Goal: Contribute content: Contribute content

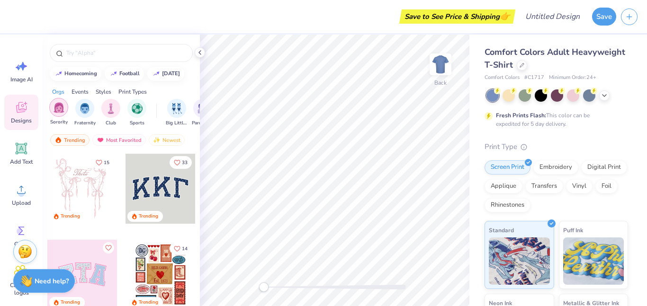
click at [59, 112] on img "filter for Sorority" at bounding box center [59, 107] width 11 height 11
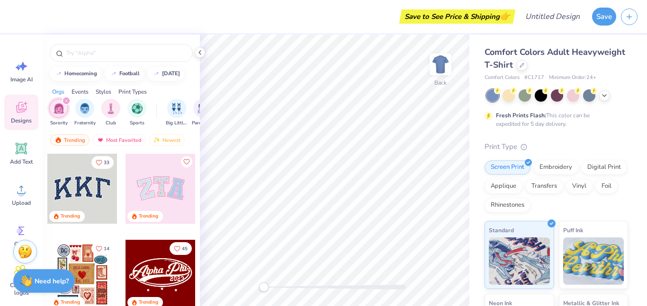
click at [59, 112] on img "filter for Sorority" at bounding box center [59, 108] width 11 height 11
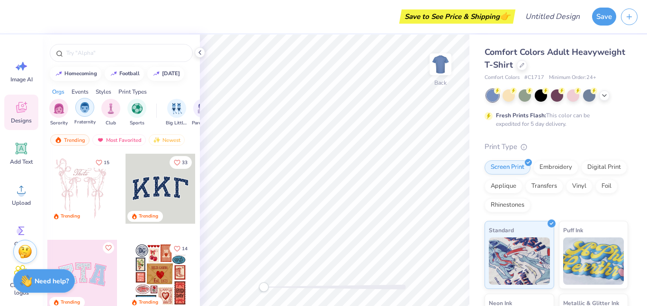
click at [89, 108] on img "filter for Fraternity" at bounding box center [85, 107] width 10 height 11
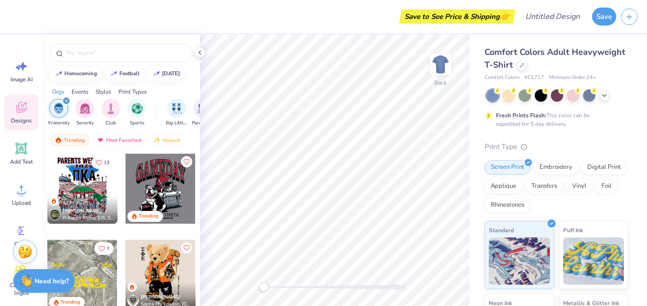
click at [63, 113] on img "filter for Fraternity" at bounding box center [59, 108] width 10 height 11
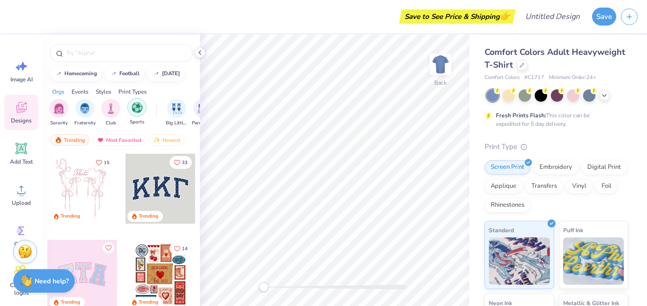
click at [135, 112] on img "filter for Sports" at bounding box center [137, 107] width 11 height 11
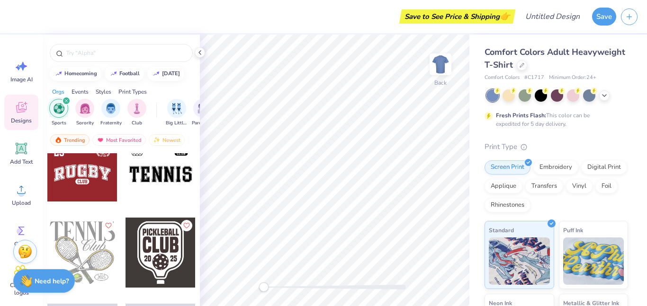
scroll to position [368, 0]
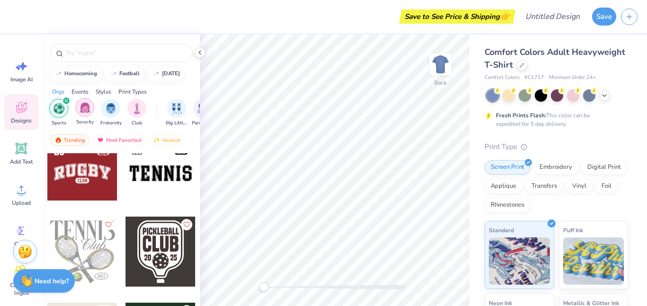
click at [86, 114] on div "filter for Sorority" at bounding box center [84, 107] width 19 height 19
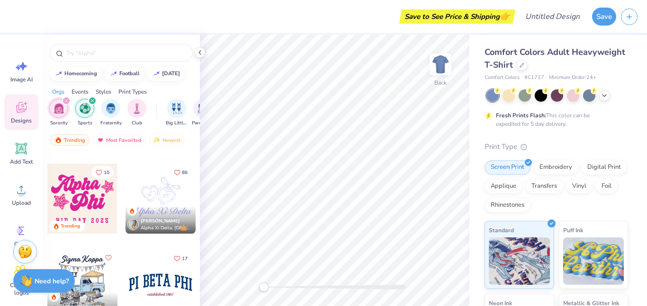
scroll to position [1369, 0]
click at [62, 111] on img "filter for Sorority" at bounding box center [59, 108] width 11 height 11
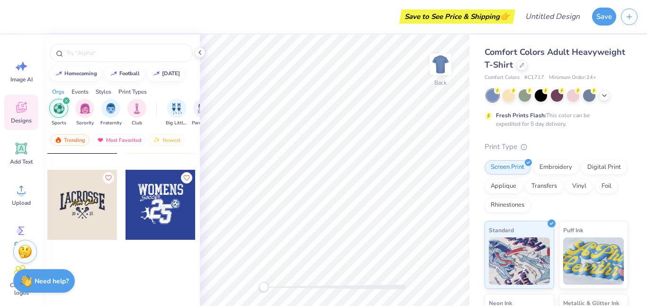
scroll to position [1190, 0]
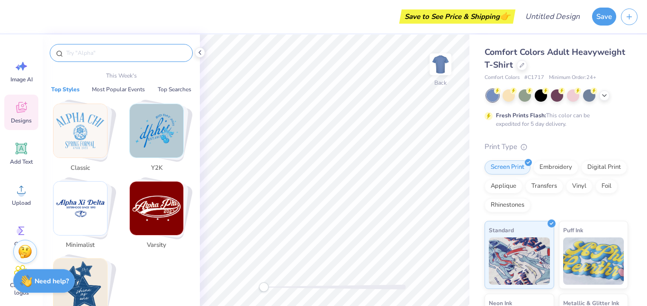
click at [104, 56] on input "text" at bounding box center [125, 52] width 121 height 9
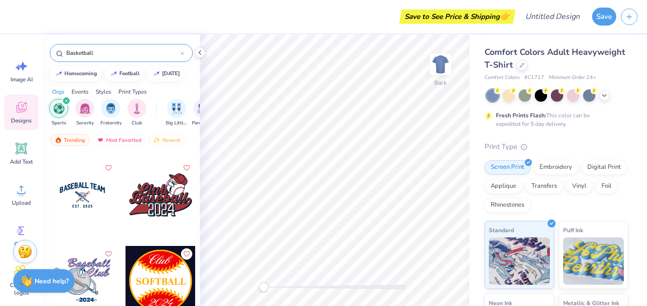
scroll to position [349, 0]
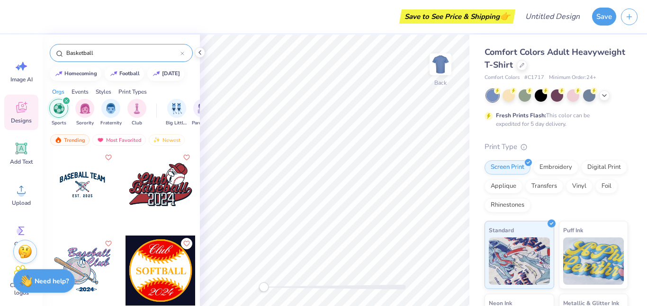
type input "Basketball"
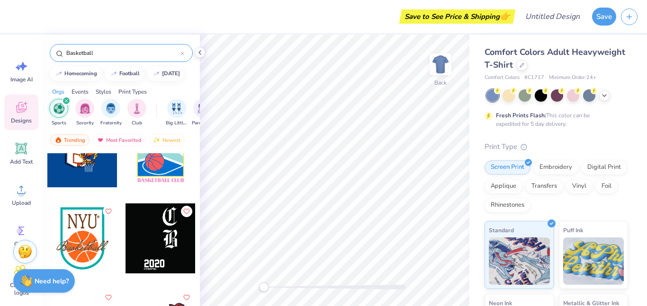
scroll to position [208, 0]
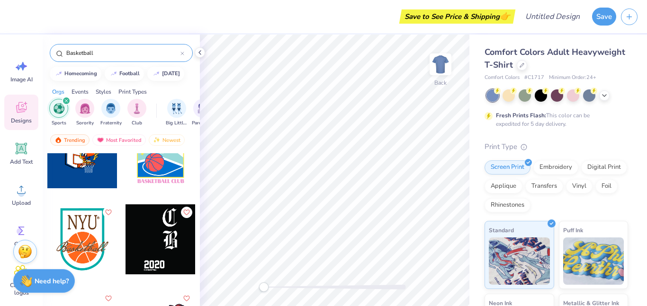
click at [93, 239] on div at bounding box center [82, 240] width 70 height 70
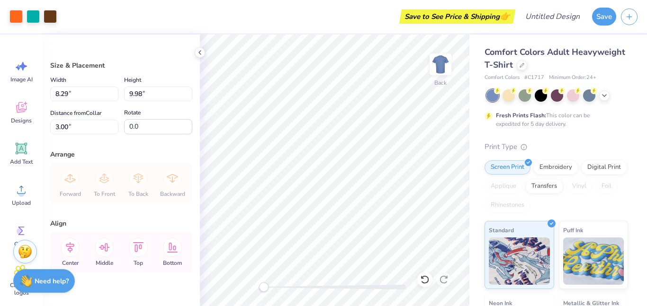
type input "8.29"
type input "9.98"
type input "10.42"
type input "12.55"
type input "2.15"
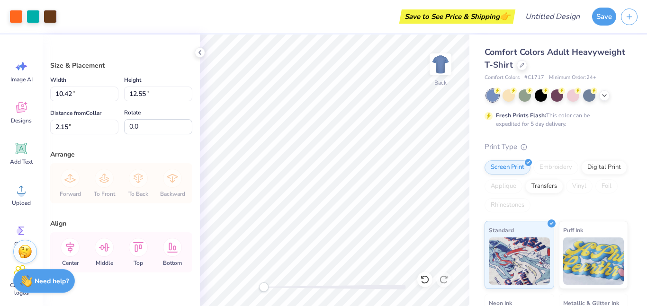
type input "12.61"
type input "15.19"
click at [542, 95] on div at bounding box center [541, 95] width 12 height 12
type input "3.00"
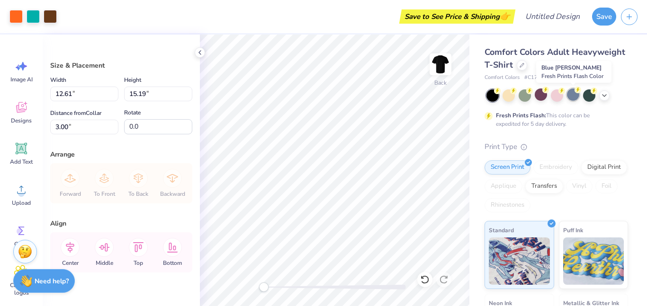
click at [574, 95] on div at bounding box center [573, 95] width 12 height 12
click at [589, 97] on div at bounding box center [589, 95] width 12 height 12
click at [604, 97] on icon at bounding box center [604, 95] width 8 height 8
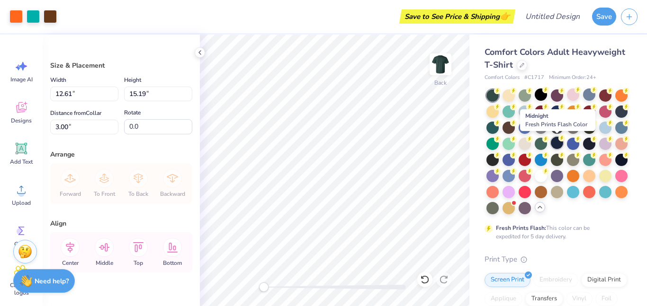
click at [553, 143] on div at bounding box center [557, 143] width 12 height 12
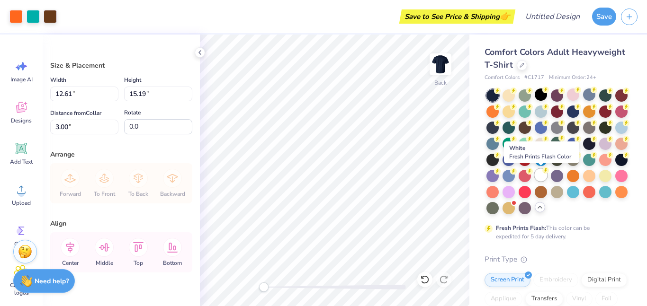
click at [535, 176] on div at bounding box center [541, 175] width 12 height 12
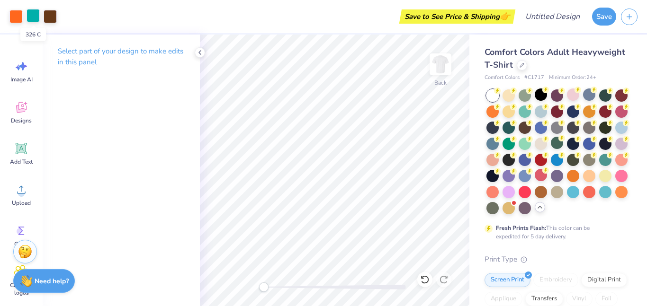
click at [36, 14] on div at bounding box center [33, 15] width 13 height 13
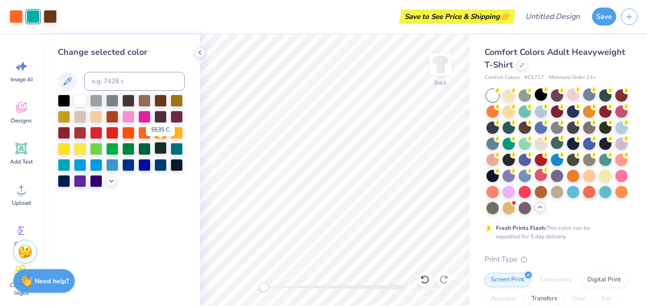
click at [161, 151] on div at bounding box center [160, 148] width 12 height 12
click at [180, 168] on div at bounding box center [176, 164] width 12 height 12
click at [130, 167] on div at bounding box center [128, 164] width 12 height 12
click at [20, 18] on div at bounding box center [15, 15] width 13 height 13
click at [52, 18] on div at bounding box center [50, 15] width 13 height 13
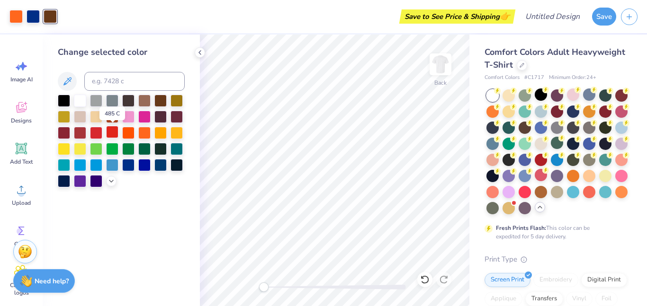
click at [111, 131] on div at bounding box center [112, 132] width 12 height 12
click at [81, 167] on div at bounding box center [80, 164] width 12 height 12
click at [147, 165] on div at bounding box center [144, 164] width 12 height 12
click at [30, 16] on div at bounding box center [33, 15] width 13 height 13
click at [95, 167] on div at bounding box center [96, 164] width 12 height 12
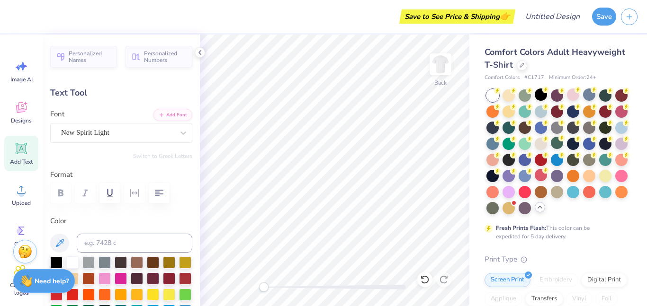
type textarea "CVC"
click at [475, 181] on div "Comfort Colors Adult Heavyweight T-Shirt Comfort Colors # C1717 Minimum Order: …" at bounding box center [558, 291] width 178 height 513
type input "0.61"
type input "5.05"
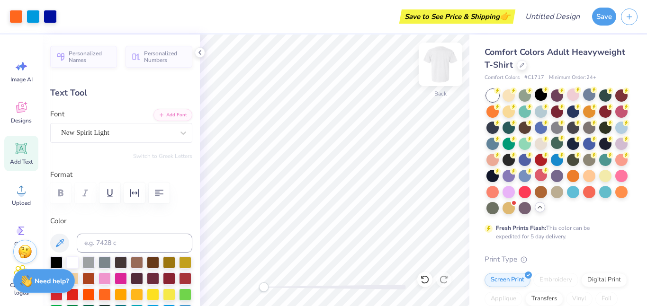
click at [445, 68] on img at bounding box center [440, 64] width 38 height 38
click at [446, 59] on img at bounding box center [440, 64] width 38 height 38
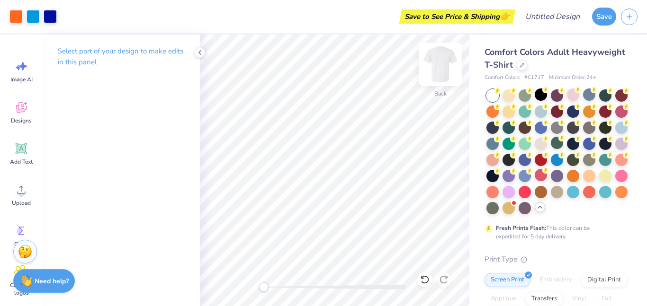
click at [445, 73] on img at bounding box center [440, 64] width 38 height 38
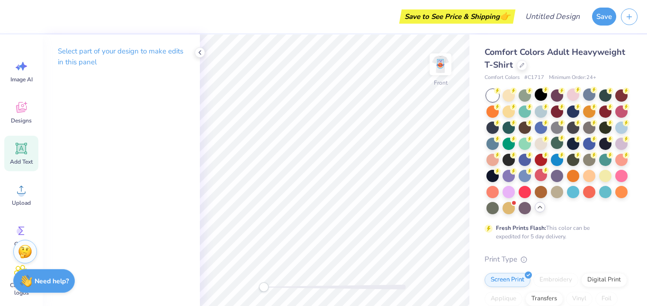
click at [28, 144] on icon at bounding box center [21, 149] width 14 height 14
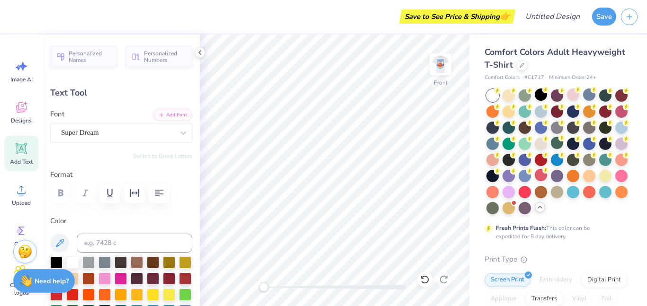
type textarea "1"
type input "1.01"
type input "1.64"
type input "6.51"
type input "10.54"
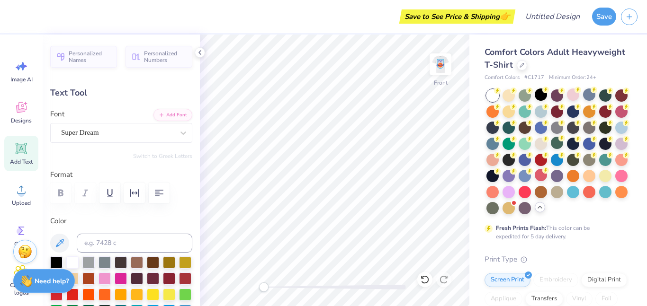
type input "4.04"
type input "8.67"
type input "14.03"
type input "4.99"
click at [155, 134] on div "Super Dream" at bounding box center [117, 132] width 115 height 15
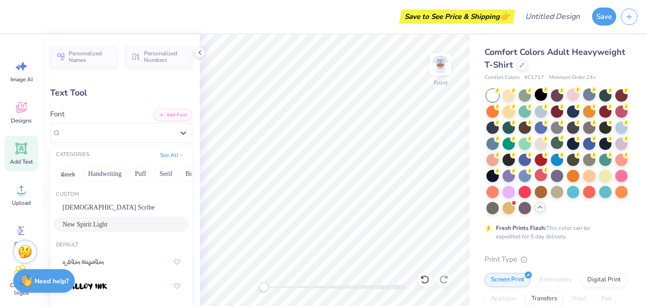
click at [107, 222] on span "New Spirit Light" at bounding box center [85, 225] width 45 height 10
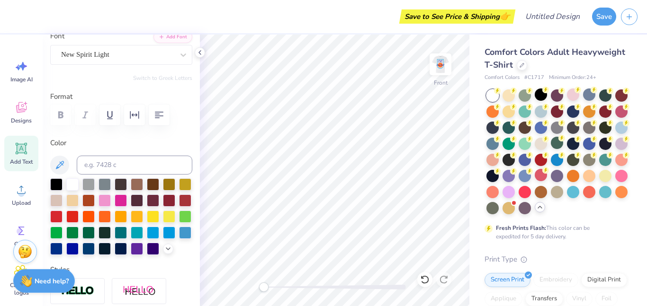
scroll to position [86, 0]
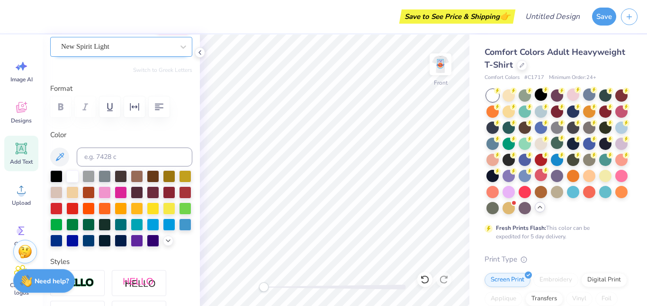
click at [90, 48] on div "New Spirit Light" at bounding box center [117, 46] width 115 height 15
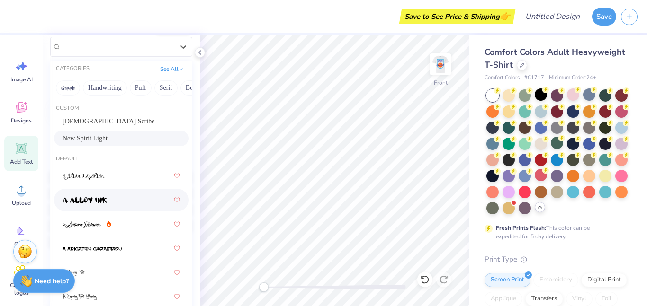
click at [106, 192] on div at bounding box center [121, 200] width 117 height 17
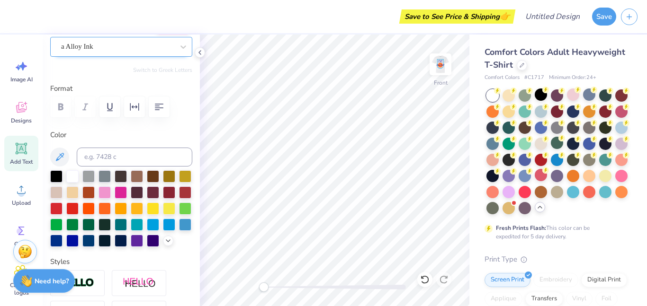
click at [89, 51] on div "a Alloy Ink" at bounding box center [117, 46] width 115 height 15
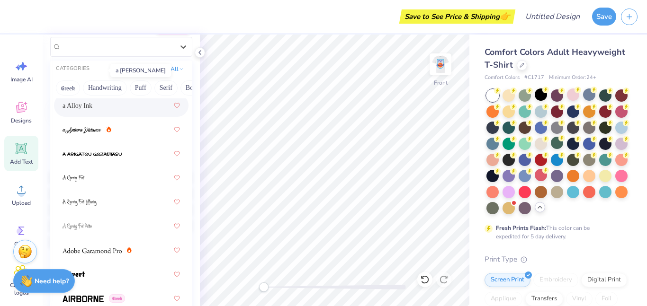
scroll to position [129, 0]
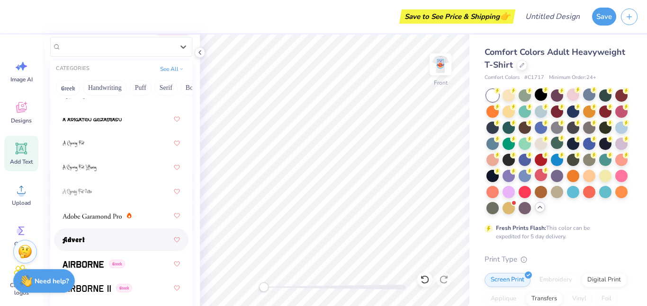
click at [89, 238] on div at bounding box center [121, 240] width 117 height 17
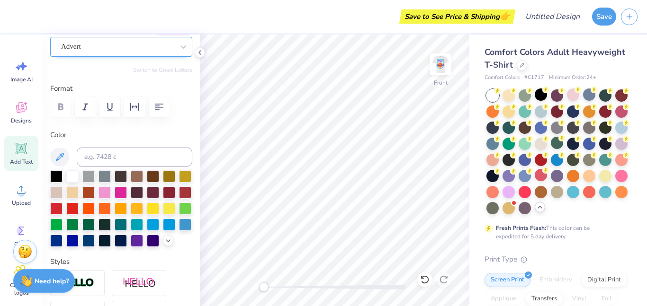
click at [117, 49] on div "Advert" at bounding box center [117, 46] width 115 height 15
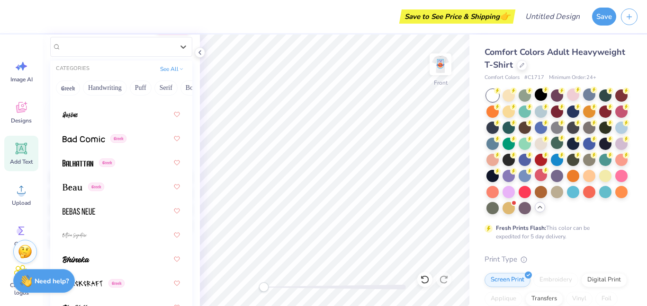
scroll to position [295, 0]
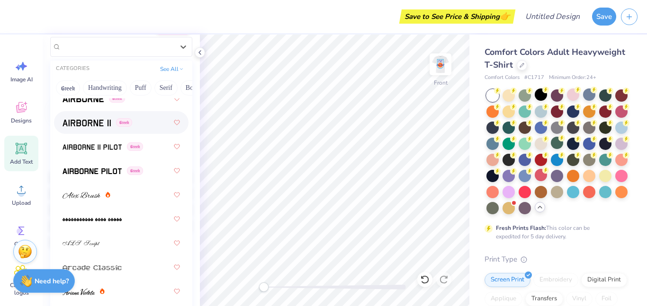
click at [94, 119] on span at bounding box center [87, 123] width 48 height 10
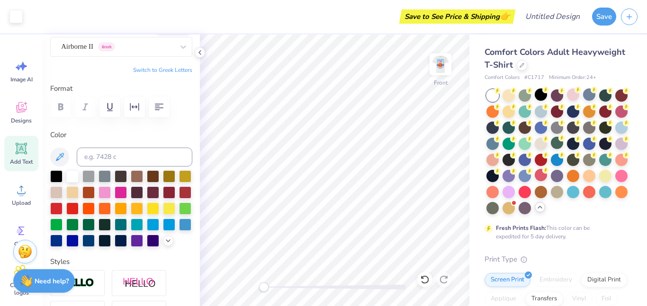
type input "3.34"
type input "14.71"
type input "5.30"
click at [101, 244] on div at bounding box center [104, 240] width 12 height 12
click at [447, 66] on img at bounding box center [440, 64] width 38 height 38
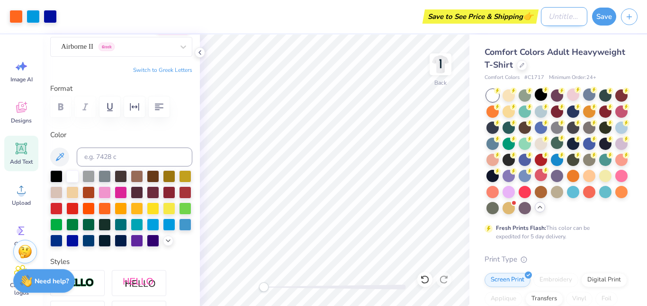
click at [556, 15] on input "Design Title" at bounding box center [564, 16] width 46 height 19
type input "BBALL shirt design (white)"
click at [610, 14] on button "Save" at bounding box center [604, 15] width 24 height 18
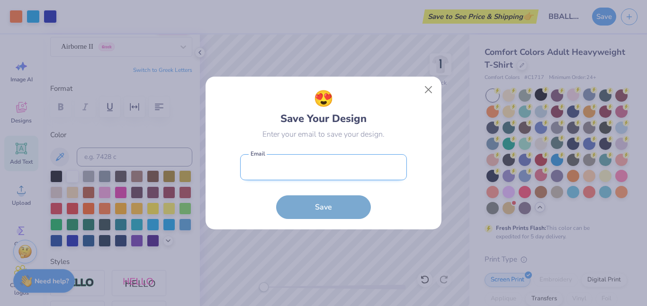
click at [318, 170] on input "email" at bounding box center [323, 167] width 167 height 26
type input "[PERSON_NAME][EMAIL_ADDRESS][DOMAIN_NAME]"
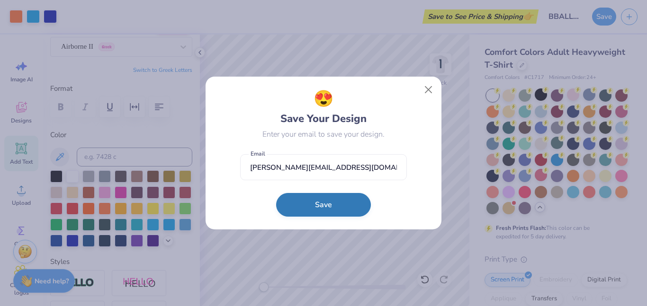
click at [328, 207] on button "Save" at bounding box center [323, 205] width 95 height 24
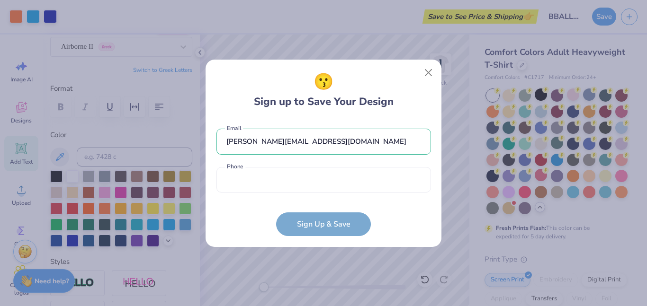
click at [318, 220] on form "[PERSON_NAME][EMAIL_ADDRESS][DOMAIN_NAME] Email Phone is a required field Phone…" at bounding box center [323, 177] width 214 height 117
click at [291, 189] on input "tel" at bounding box center [323, 180] width 214 height 26
click at [314, 231] on form "[PERSON_NAME][EMAIL_ADDRESS][DOMAIN_NAME] Email Phone is a required field Phone…" at bounding box center [323, 177] width 214 height 117
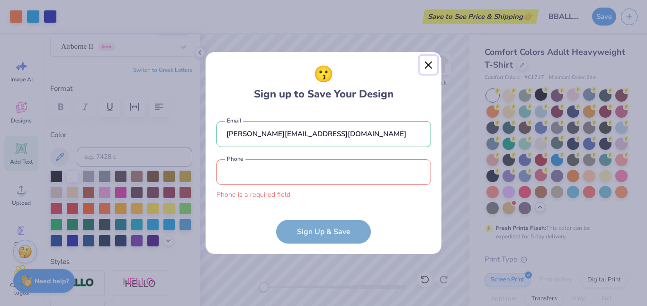
click at [426, 67] on button "Close" at bounding box center [429, 65] width 18 height 18
